Goal: Contribute content: Add original content to the website for others to see

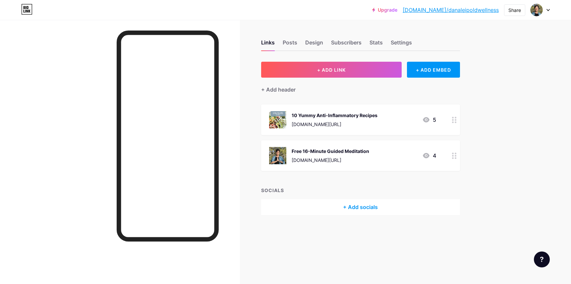
click at [348, 125] on div "[DOMAIN_NAME][URL]" at bounding box center [335, 124] width 86 height 7
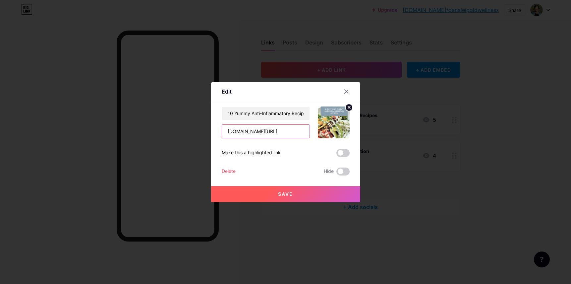
drag, startPoint x: 291, startPoint y: 131, endPoint x: 205, endPoint y: 125, distance: 86.7
click at [205, 125] on div "Edit Content YouTube Play YouTube video without leaving your page. ADD Vimeo Pl…" at bounding box center [285, 142] width 571 height 284
click at [291, 196] on span "Save" at bounding box center [285, 194] width 15 height 6
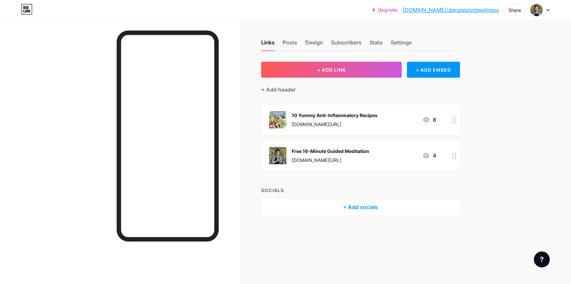
click at [321, 157] on div "[DOMAIN_NAME][URL]" at bounding box center [331, 160] width 78 height 7
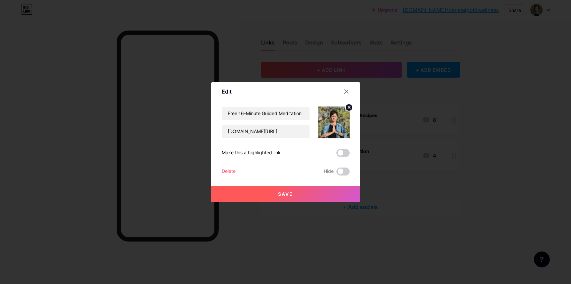
click at [284, 193] on span "Save" at bounding box center [285, 194] width 15 height 6
click at [347, 91] on icon at bounding box center [347, 92] width 4 height 4
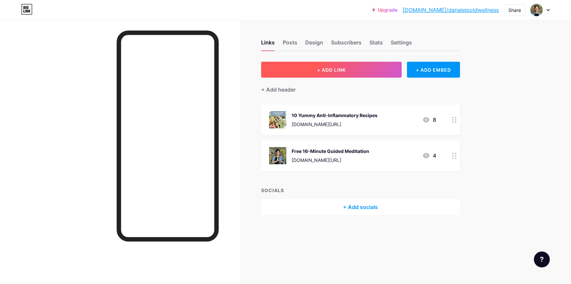
click at [319, 73] on button "+ ADD LINK" at bounding box center [331, 70] width 141 height 16
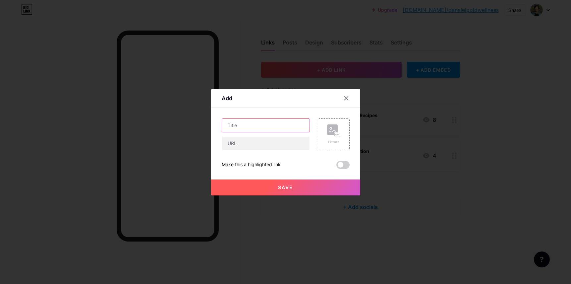
click at [241, 125] on input "text" at bounding box center [266, 125] width 88 height 13
type input "FREE 7-Day Mindful Midlife Reset"
click at [331, 130] on rect at bounding box center [332, 129] width 11 height 11
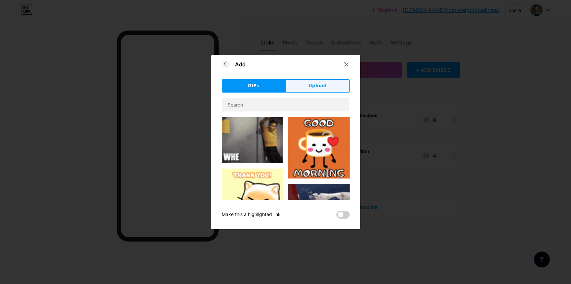
click at [327, 86] on button "Upload" at bounding box center [318, 85] width 64 height 13
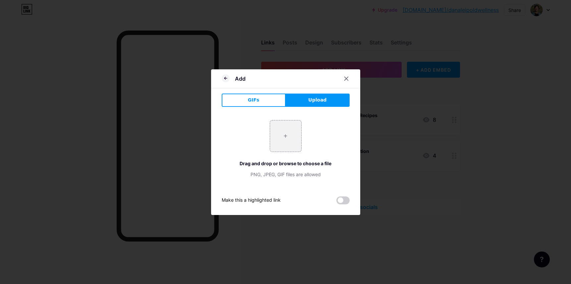
click at [312, 100] on span "Upload" at bounding box center [317, 99] width 18 height 7
click at [286, 134] on input "file" at bounding box center [285, 135] width 31 height 31
type input "C:\fakepath\Photo [DATE], 2 21 05 PM.jpg"
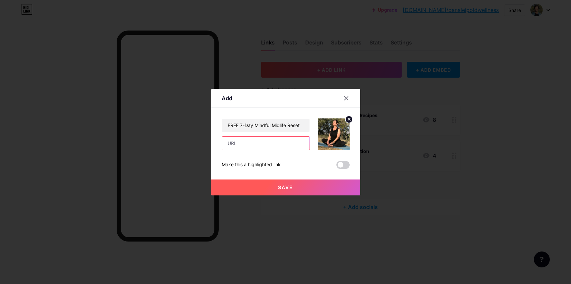
click at [232, 144] on input "text" at bounding box center [266, 143] width 88 height 13
paste input "[DOMAIN_NAME][URL]"
type input "[DOMAIN_NAME][URL]"
click at [289, 190] on span "Save" at bounding box center [285, 187] width 15 height 6
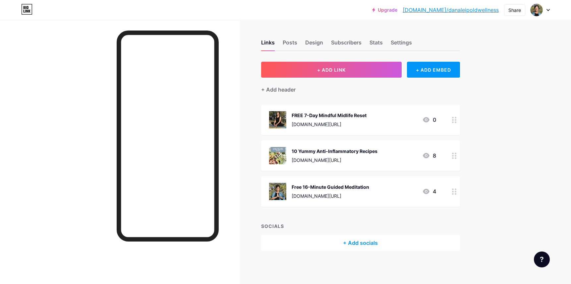
click at [243, 133] on div "Links Posts Design Subscribers Stats Settings + ADD LINK + ADD EMBED + Add head…" at bounding box center [244, 152] width 488 height 264
click at [338, 194] on div "[DOMAIN_NAME][URL]" at bounding box center [331, 195] width 78 height 7
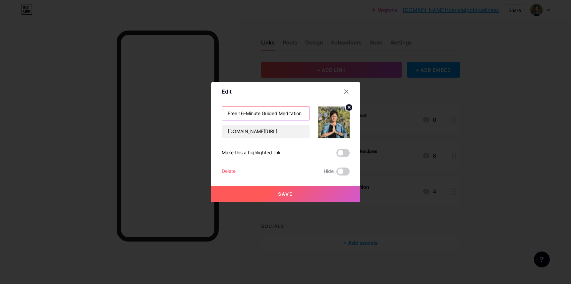
drag, startPoint x: 237, startPoint y: 114, endPoint x: 218, endPoint y: 115, distance: 18.9
click at [218, 115] on div "Edit Content YouTube Play YouTube video without leaving your page. ADD Vimeo Pl…" at bounding box center [285, 142] width 149 height 120
type input "FREE 16-Minute Guided Meditation"
click at [307, 195] on button "Save" at bounding box center [285, 194] width 149 height 16
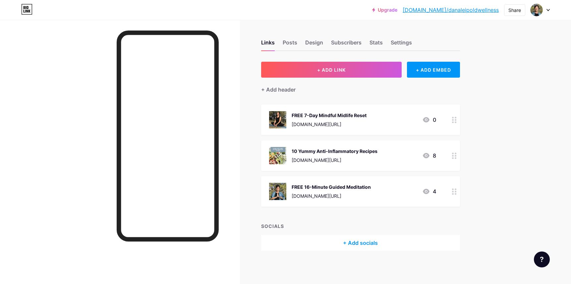
click at [312, 193] on div "[DOMAIN_NAME][URL]" at bounding box center [331, 195] width 79 height 7
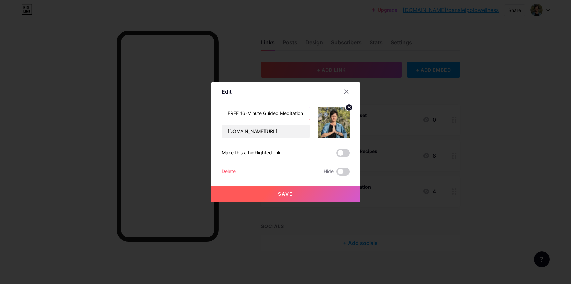
drag, startPoint x: 241, startPoint y: 114, endPoint x: 221, endPoint y: 114, distance: 20.2
click at [217, 113] on div "Edit Content YouTube Play YouTube video without leaving your page. ADD Vimeo Pl…" at bounding box center [285, 142] width 149 height 120
type input "16-Minute Guided Meditation"
click at [302, 197] on button "Save" at bounding box center [285, 194] width 149 height 16
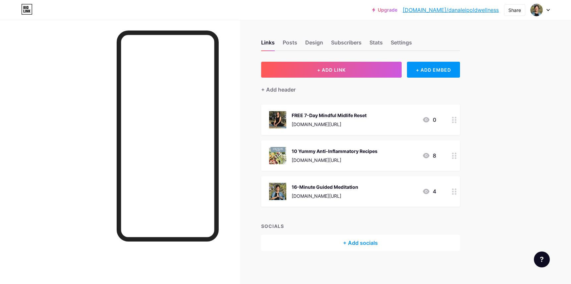
click at [250, 192] on div "Links Posts Design Subscribers Stats Settings + ADD LINK + ADD EMBED + Add head…" at bounding box center [244, 152] width 488 height 264
click at [299, 72] on button "+ ADD LINK" at bounding box center [331, 70] width 141 height 16
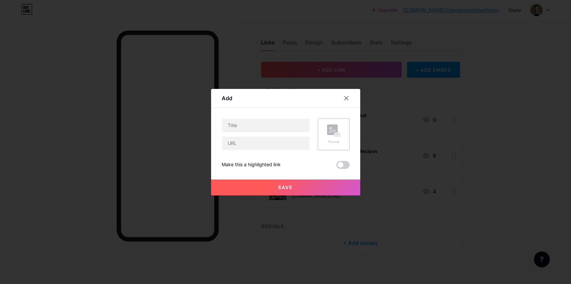
click at [341, 143] on div "Picture" at bounding box center [334, 134] width 32 height 32
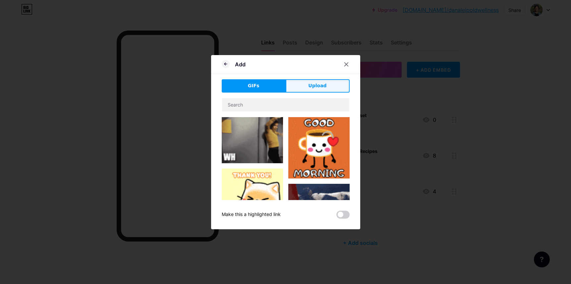
click at [315, 84] on span "Upload" at bounding box center [317, 85] width 18 height 7
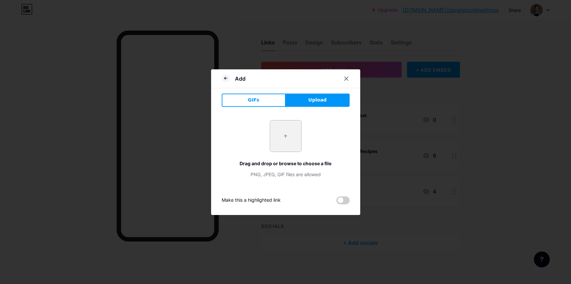
click at [285, 129] on input "file" at bounding box center [285, 135] width 31 height 31
type input "C:\fakepath\1.png"
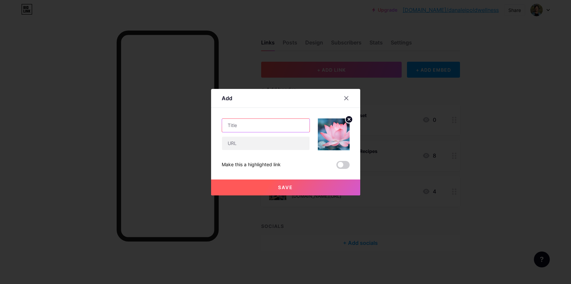
click at [237, 125] on input "text" at bounding box center [266, 125] width 88 height 13
type input "Imagine Feeling Great in Midlife!"
click at [256, 141] on input "text" at bounding box center [266, 143] width 88 height 13
paste input "[URL][DOMAIN_NAME]"
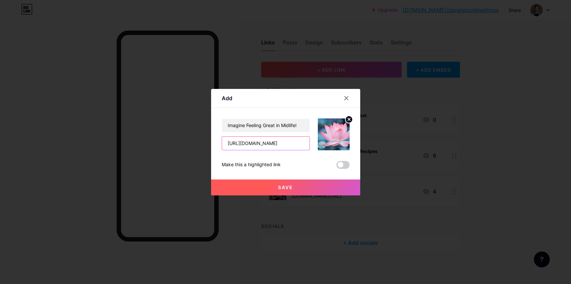
type input "[URL][DOMAIN_NAME]"
click at [278, 189] on button "Save" at bounding box center [285, 187] width 149 height 16
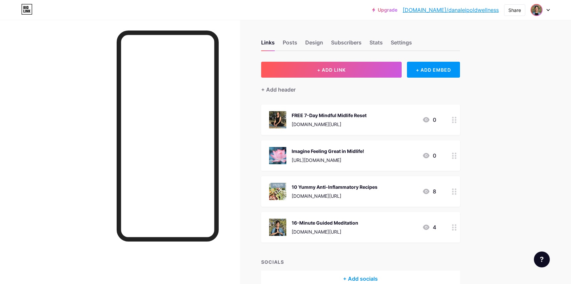
click at [538, 13] on img at bounding box center [537, 10] width 11 height 11
click at [386, 26] on div "Links Posts Design Subscribers Stats Settings + ADD LINK + ADD EMBED + Add head…" at bounding box center [244, 170] width 488 height 300
click at [402, 43] on div "Settings" at bounding box center [401, 44] width 21 height 12
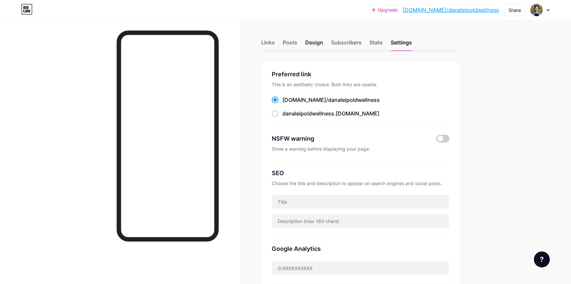
click at [315, 41] on div "Design" at bounding box center [314, 44] width 18 height 12
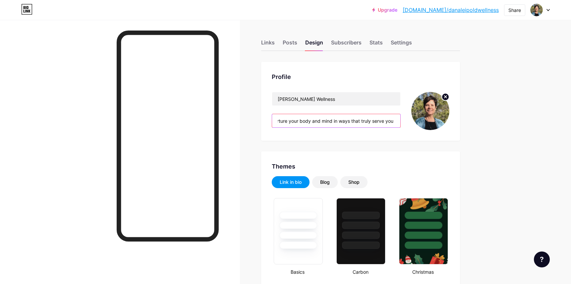
scroll to position [0, 205]
drag, startPoint x: 280, startPoint y: 122, endPoint x: 392, endPoint y: 132, distance: 112.8
click at [404, 129] on div "[PERSON_NAME] Wellness Aging doesn’t mean giving up on strength, flexibility, o…" at bounding box center [361, 111] width 178 height 38
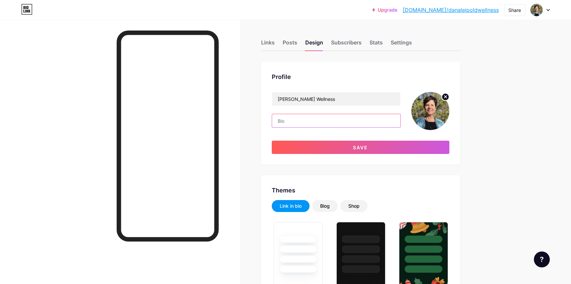
paste input "At 58, I know what it’s like to feel weighed down by pain, exhaustion, and meno…"
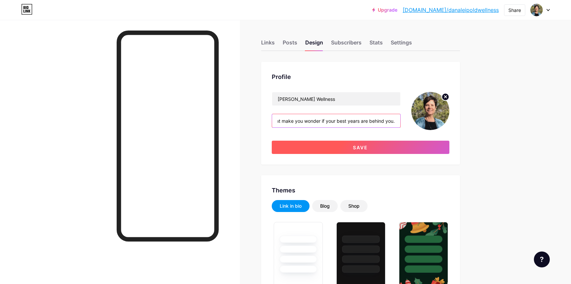
type input "At 58, I know what it’s like to feel weighed down by pain, exhaustion, and meno…"
click at [331, 150] on button "Save" at bounding box center [361, 147] width 178 height 13
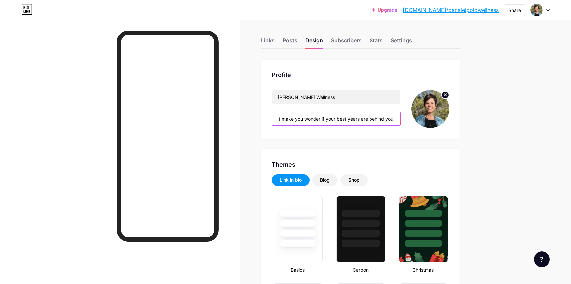
drag, startPoint x: 279, startPoint y: 121, endPoint x: 388, endPoint y: 119, distance: 109.8
click at [405, 120] on div "[PERSON_NAME] Wellness At 58, I know what it’s like to feel weighed down by pai…" at bounding box center [361, 109] width 178 height 38
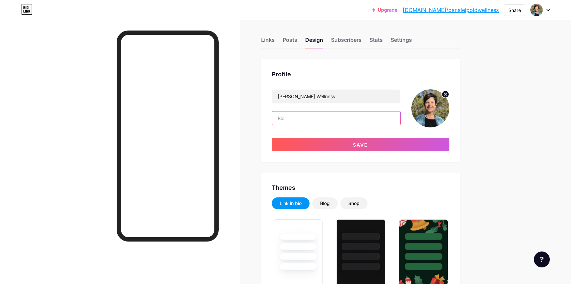
scroll to position [0, 0]
click at [283, 118] on input "text" at bounding box center [336, 117] width 128 height 13
paste input "I help women 50+ feel strong, calm, and clear through yoga, simple nutrition, a…"
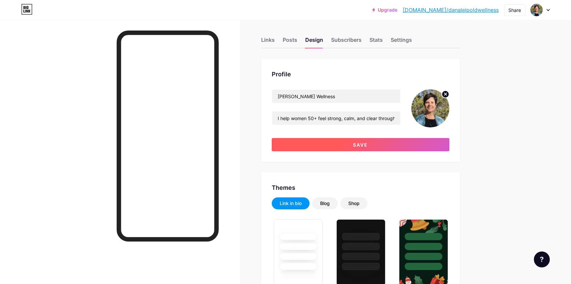
click at [305, 148] on button "Save" at bounding box center [361, 144] width 178 height 13
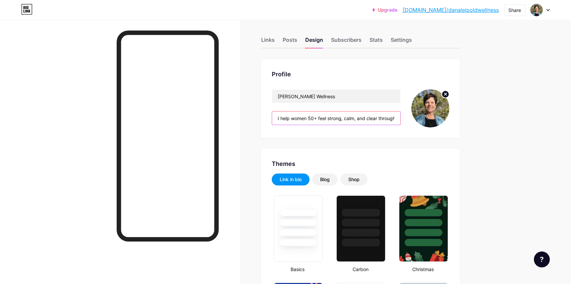
click at [370, 120] on input "I help women 50+ feel strong, calm, and clear through yoga, simple nutrition, a…" at bounding box center [336, 117] width 128 height 13
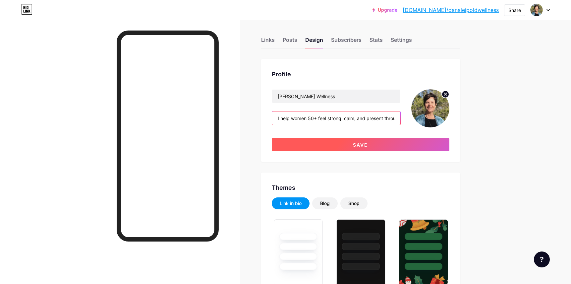
type input "I help women 50+ feel strong, calm, and present through yoga, simple nutrition,…"
click at [358, 147] on button "Save" at bounding box center [361, 144] width 178 height 13
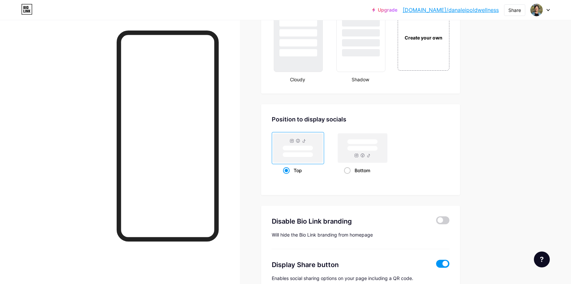
scroll to position [845, 0]
